Goal: Obtain resource: Obtain resource

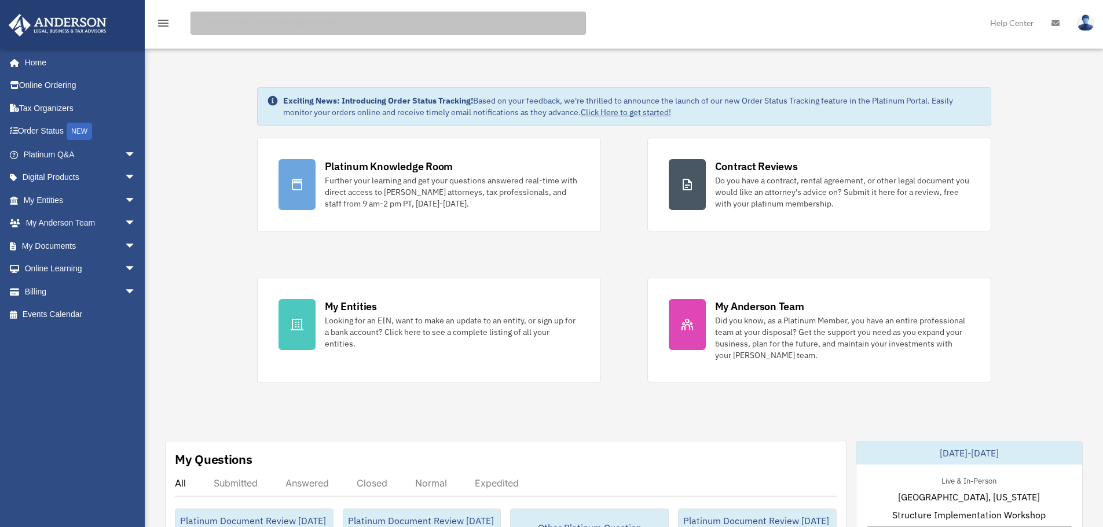
click at [328, 24] on input "search" at bounding box center [387, 23] width 395 height 23
type input "****"
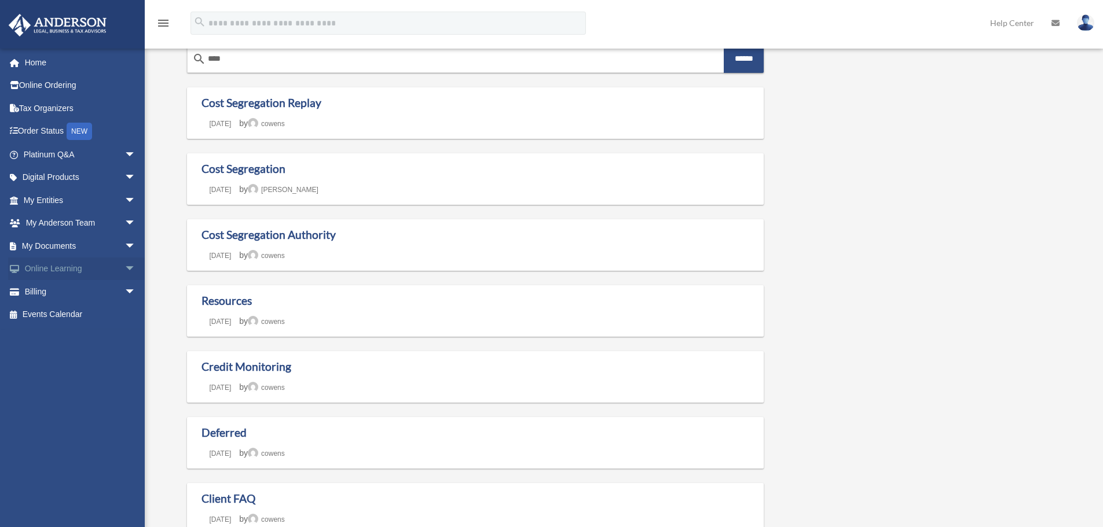
click at [74, 271] on link "Online Learning arrow_drop_down" at bounding box center [80, 269] width 145 height 23
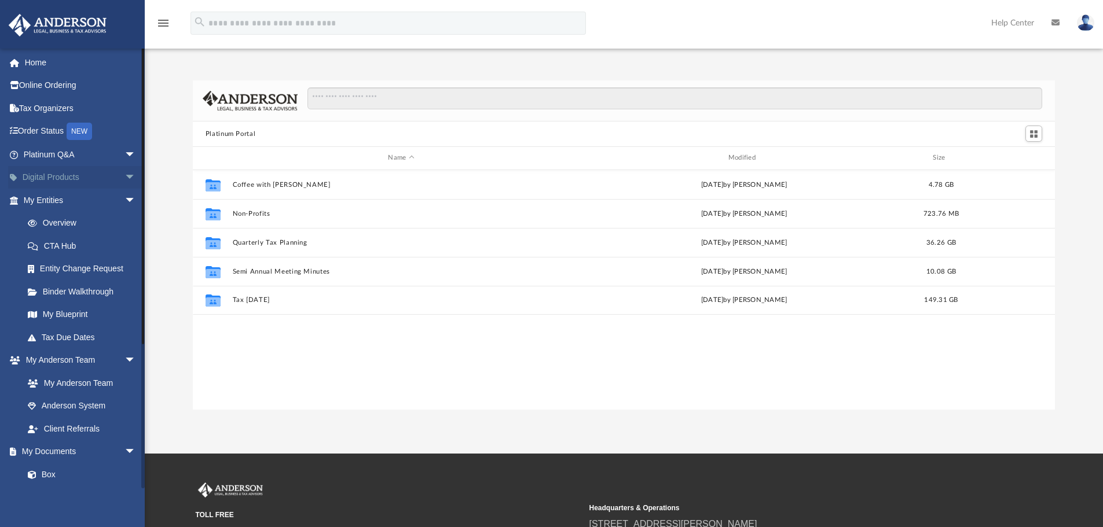
scroll to position [255, 853]
click at [127, 153] on span "arrow_drop_down" at bounding box center [135, 155] width 23 height 24
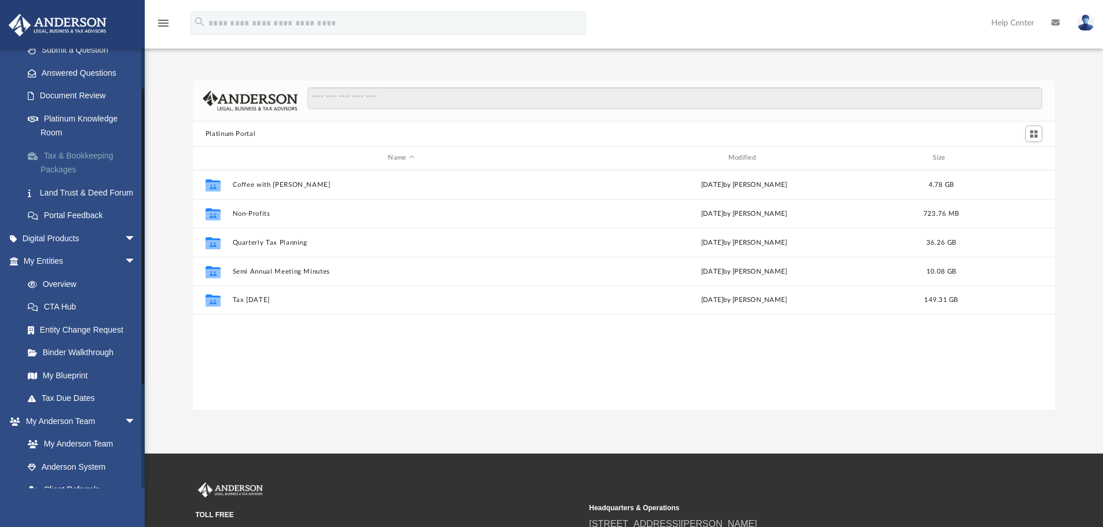
scroll to position [174, 0]
click at [124, 250] on span "arrow_drop_down" at bounding box center [135, 238] width 23 height 24
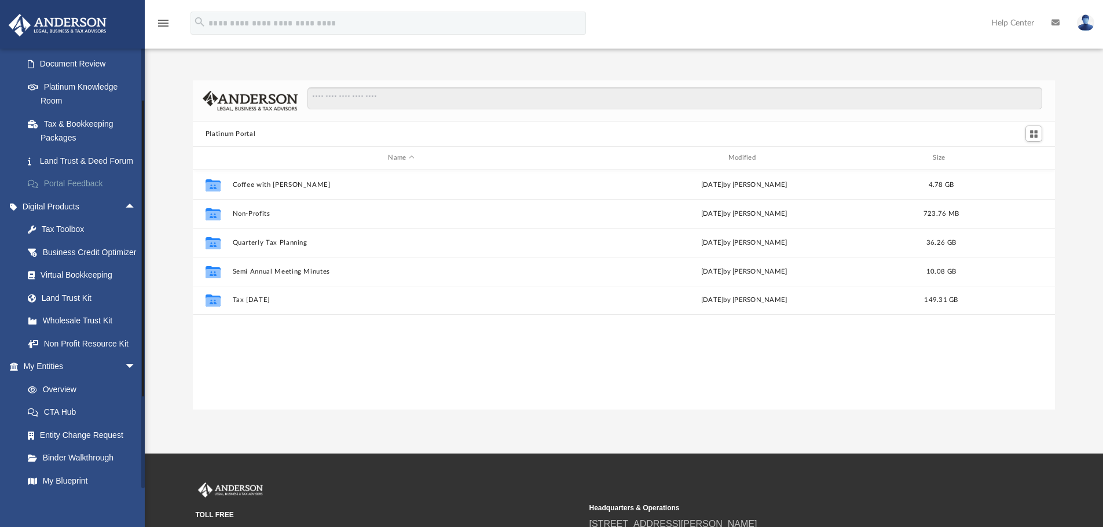
scroll to position [232, 0]
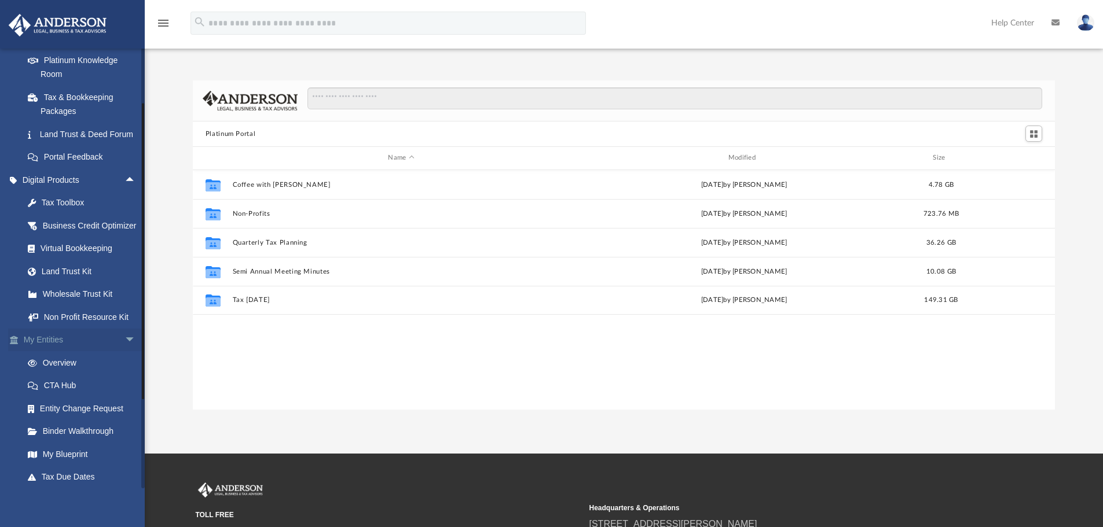
click at [124, 353] on span "arrow_drop_down" at bounding box center [135, 341] width 23 height 24
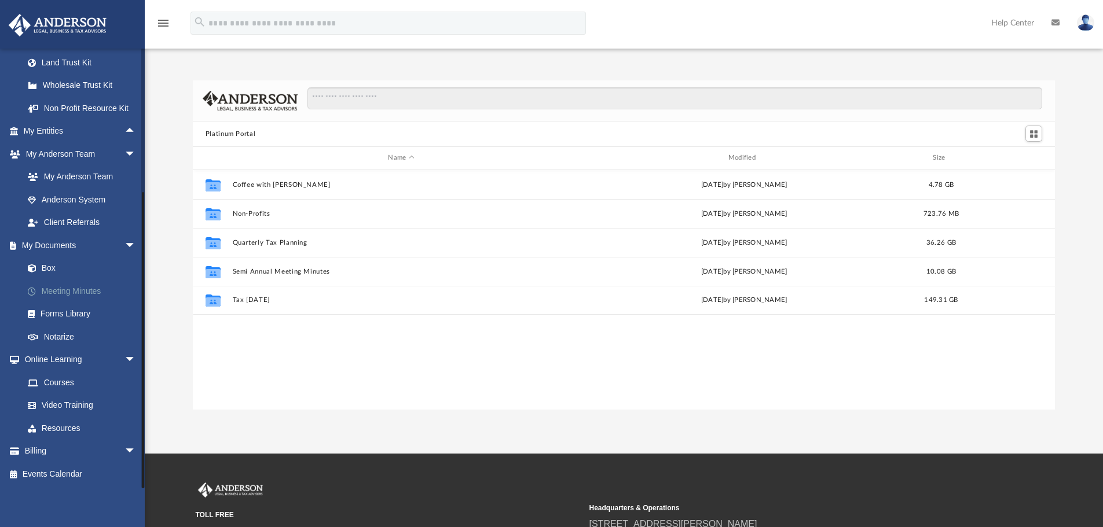
scroll to position [469, 0]
click at [82, 431] on link "Resources" at bounding box center [84, 428] width 137 height 23
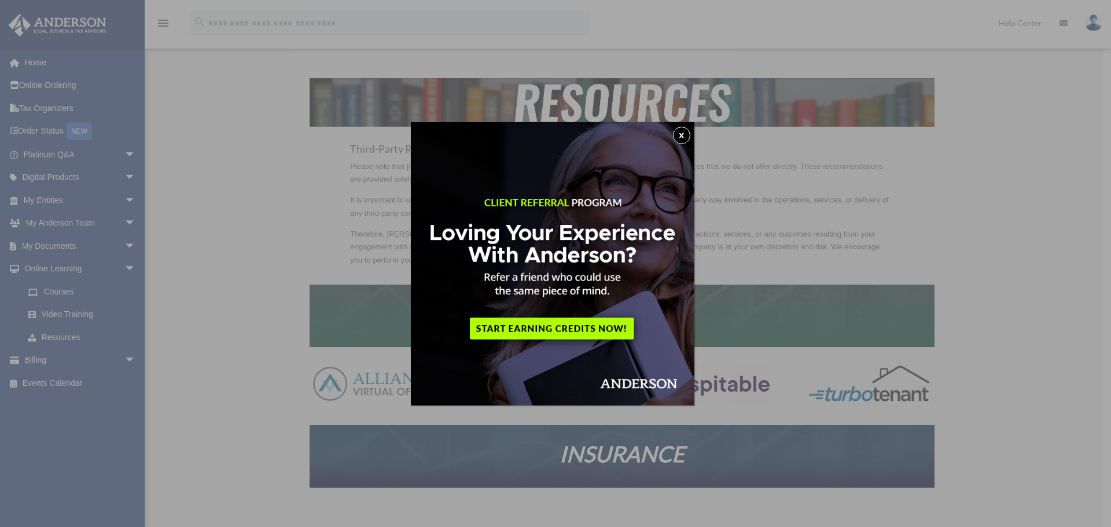
click at [681, 135] on button "x" at bounding box center [681, 135] width 17 height 17
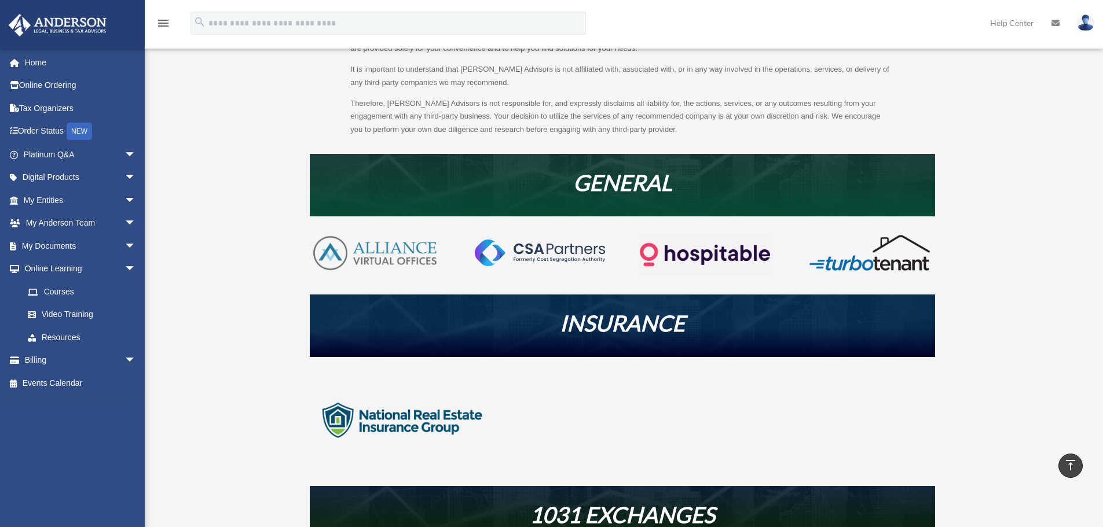
scroll to position [43, 0]
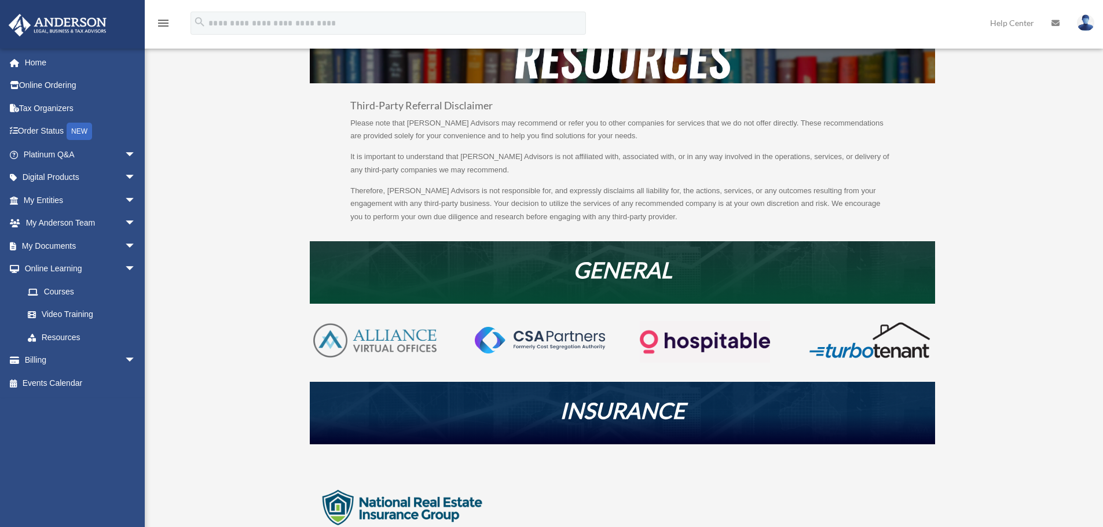
click at [523, 340] on img at bounding box center [540, 340] width 130 height 27
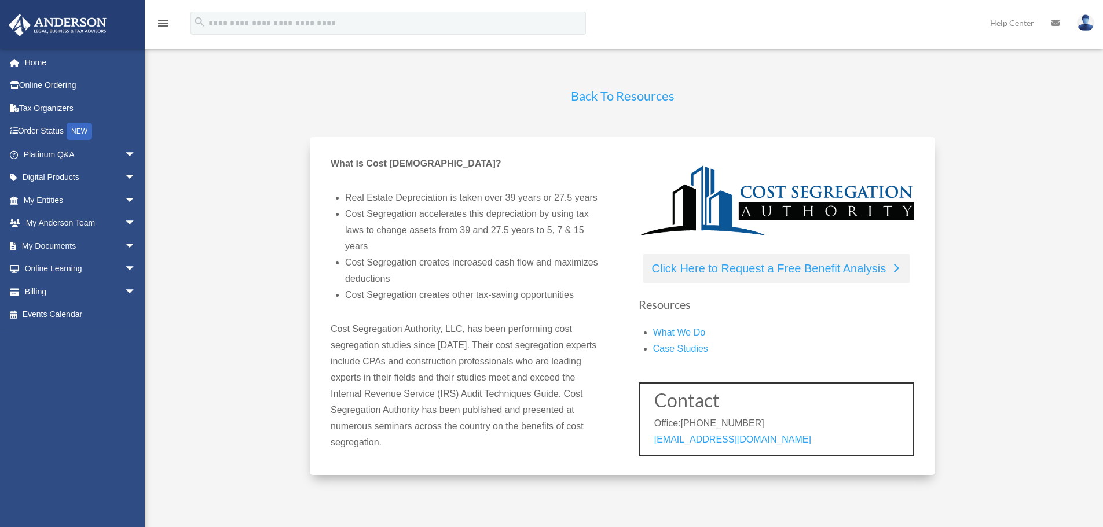
click at [768, 265] on link "Click Here to Request a Free Benefit Analysis" at bounding box center [777, 268] width 268 height 29
